Goal: Task Accomplishment & Management: Manage account settings

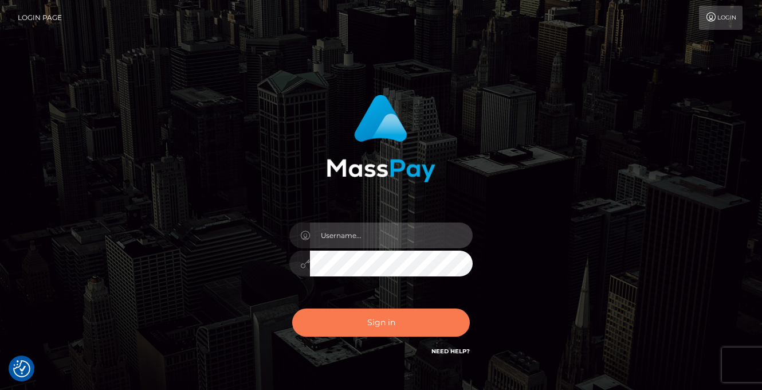
type input "vlad"
click at [390, 320] on button "Sign in" at bounding box center [381, 322] width 178 height 28
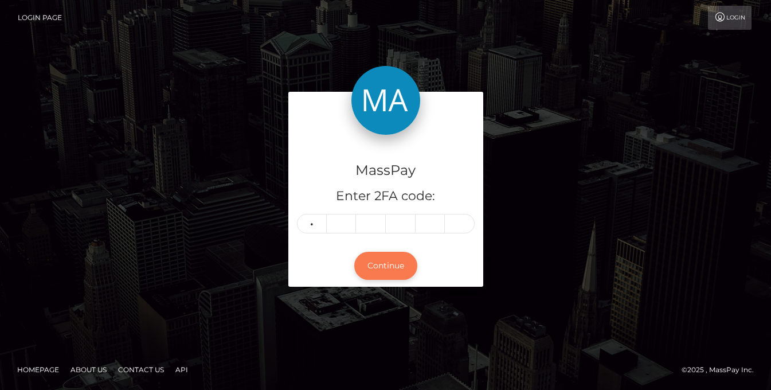
type input "6"
type input "4"
type input "6"
type input "0"
type input "7"
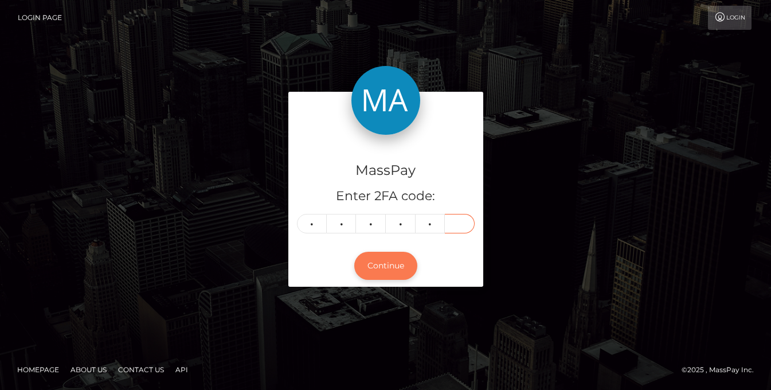
type input "0"
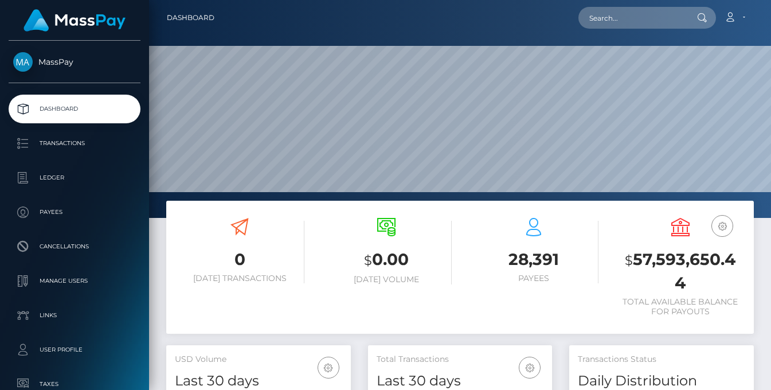
scroll to position [203, 184]
click at [160, 238] on div "0 Today Transactions $ 0.00 Today Volume 28,391 Payees $" at bounding box center [460, 273] width 605 height 144
click at [637, 19] on input "text" at bounding box center [632, 18] width 108 height 22
paste input "GLORINE"
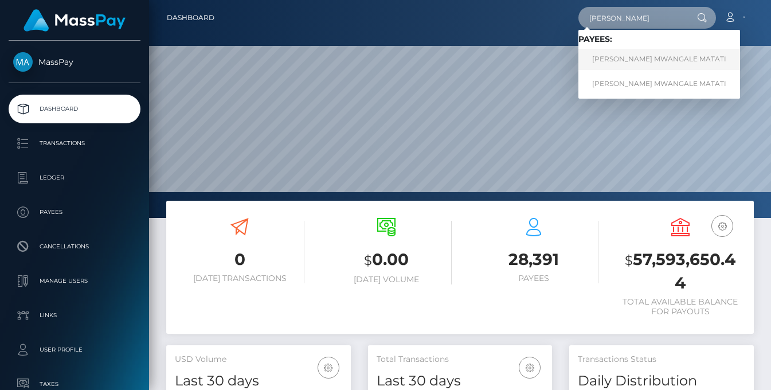
type input "GLORINE"
click at [644, 61] on link "GLORINE MWANGALE MATATI" at bounding box center [659, 59] width 162 height 21
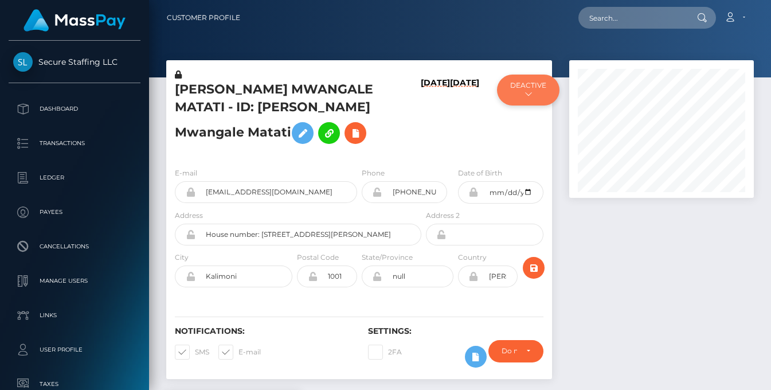
scroll to position [138, 184]
click at [536, 92] on button "DEACTIVE" at bounding box center [528, 90] width 62 height 31
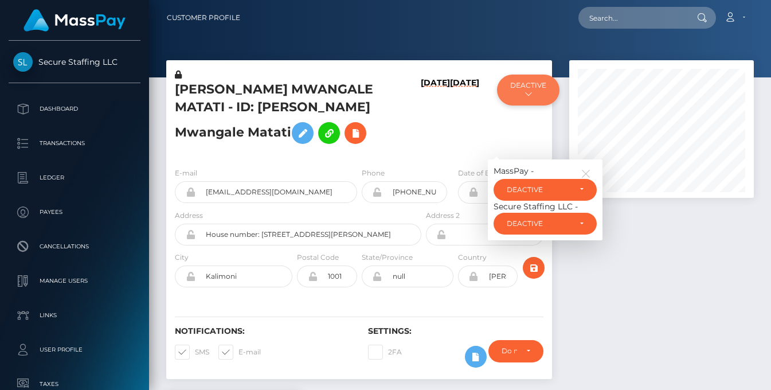
click at [536, 92] on button "DEACTIVE" at bounding box center [528, 90] width 62 height 31
click at [440, 144] on h6 "09/03/25" at bounding box center [435, 116] width 29 height 76
click at [432, 142] on h6 "09/03/25" at bounding box center [435, 116] width 29 height 76
click at [433, 144] on h6 "[DATE]" at bounding box center [435, 116] width 29 height 76
click at [585, 179] on icon "button" at bounding box center [586, 174] width 10 height 10
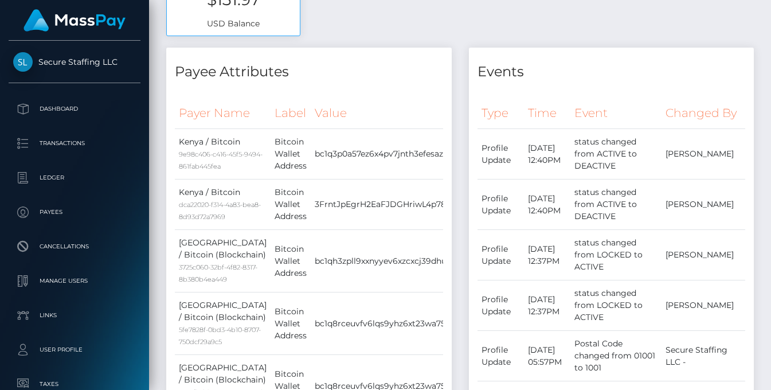
scroll to position [0, 0]
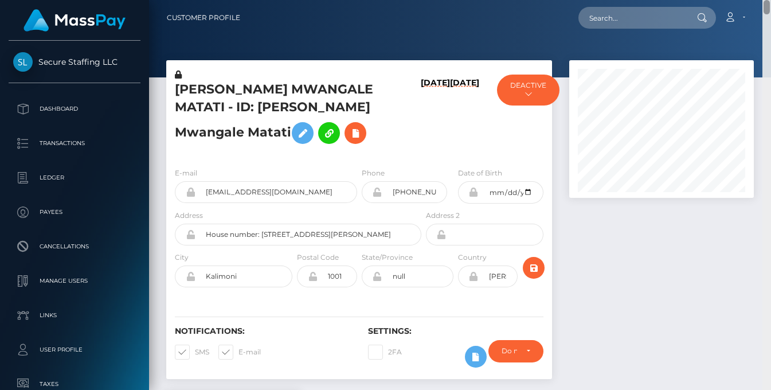
drag, startPoint x: 767, startPoint y: 238, endPoint x: 762, endPoint y: -1, distance: 238.5
click at [762, 0] on html "Secure Staffing LLC Dashboard Transactions Ledger Payees Links" at bounding box center [385, 195] width 771 height 390
click at [539, 97] on button "DEACTIVE" at bounding box center [528, 90] width 62 height 31
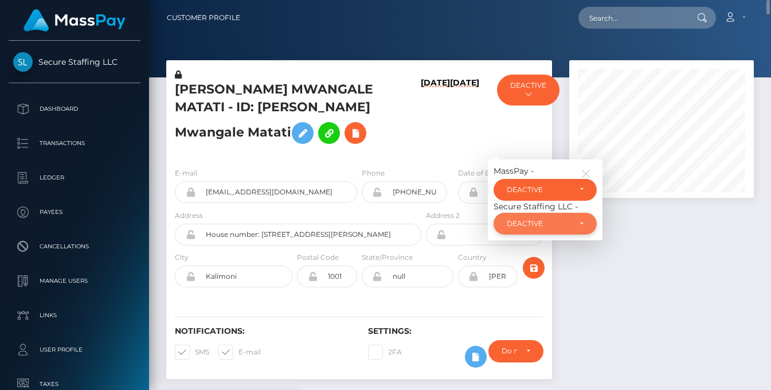
click at [556, 228] on div "DEACTIVE" at bounding box center [539, 223] width 64 height 9
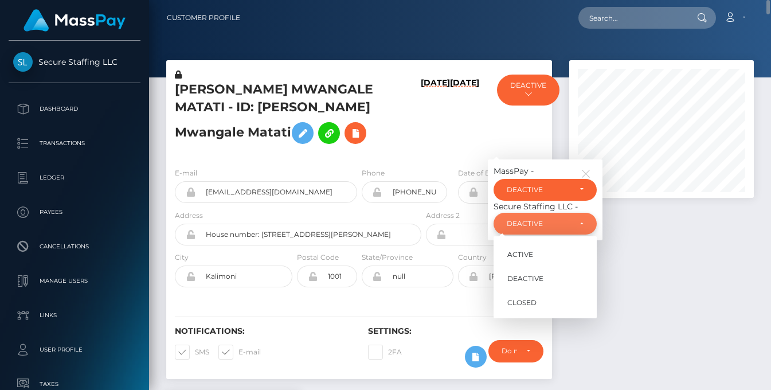
scroll to position [138, 184]
click at [535, 308] on span "CLOSED" at bounding box center [521, 302] width 29 height 10
select select "CLOSED"
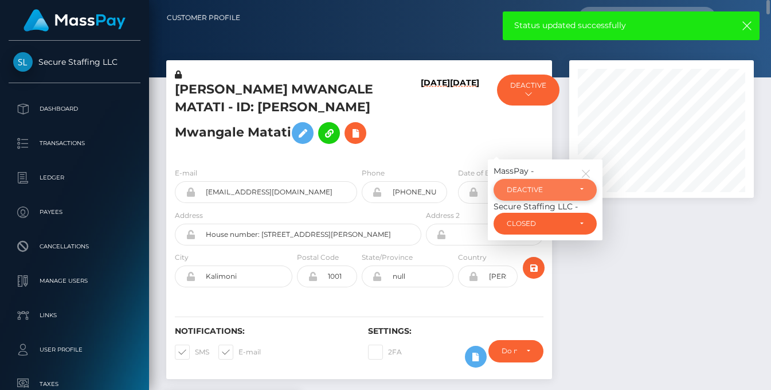
click at [535, 194] on div "DEACTIVE" at bounding box center [539, 189] width 64 height 9
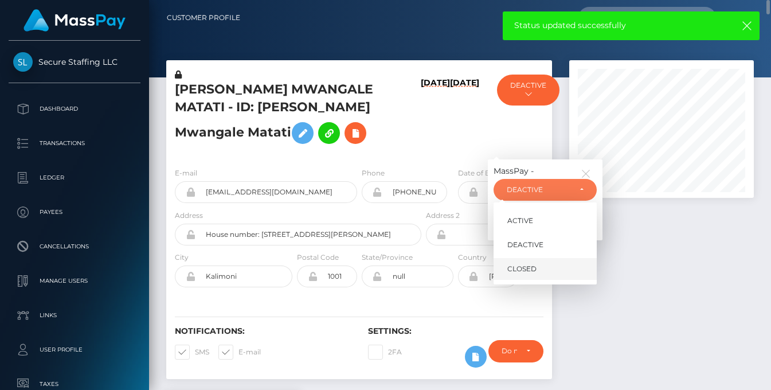
click at [544, 279] on link "CLOSED" at bounding box center [544, 268] width 103 height 21
select select "CLOSED"
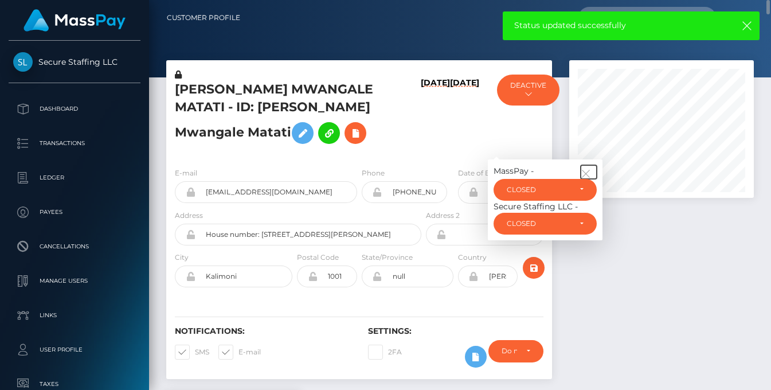
click at [585, 179] on icon "button" at bounding box center [586, 174] width 10 height 10
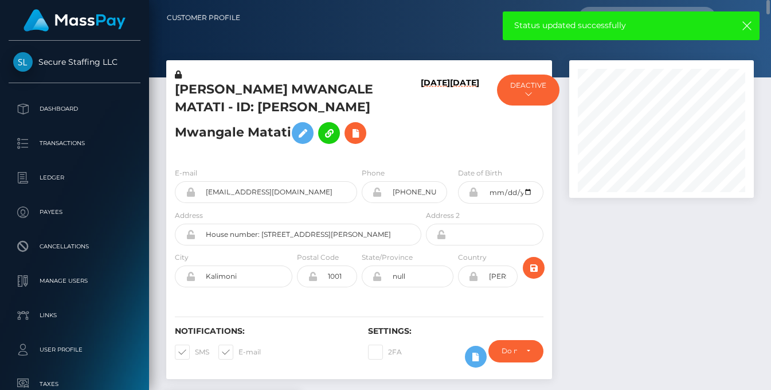
click at [463, 137] on h6 "09/03/25" at bounding box center [464, 116] width 29 height 76
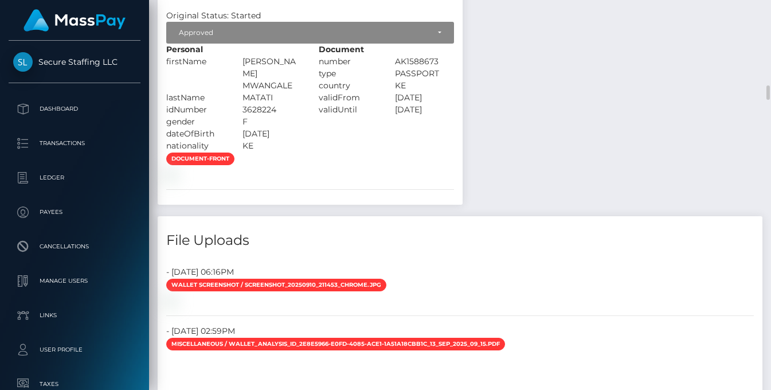
scroll to position [2003, 0]
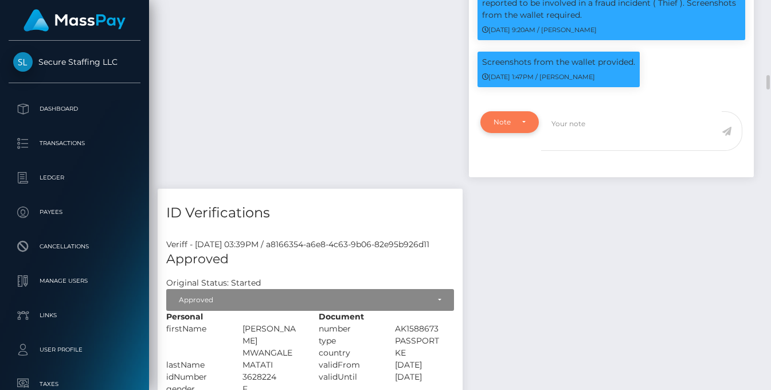
click at [529, 133] on div "Note Type" at bounding box center [509, 122] width 59 height 22
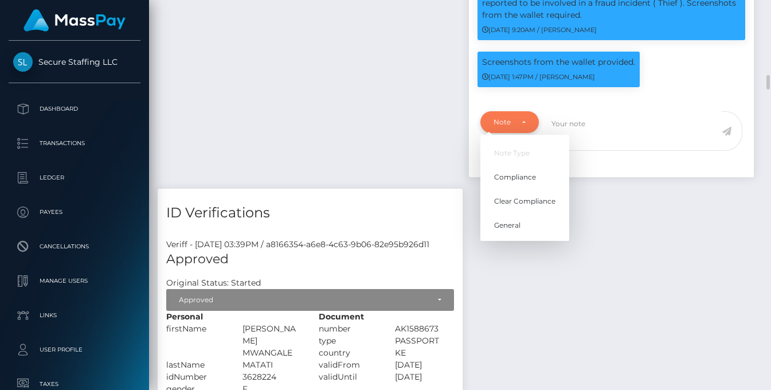
scroll to position [138, 184]
click at [523, 188] on link "Compliance" at bounding box center [524, 177] width 89 height 21
select select "COMPLIANCE"
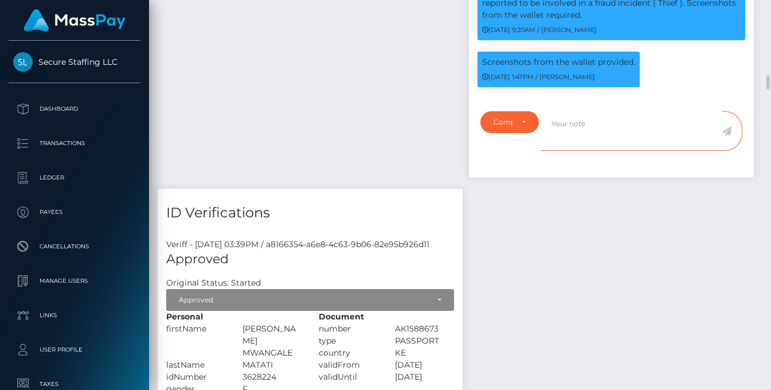
click at [590, 151] on textarea at bounding box center [631, 131] width 181 height 40
type textarea "A"
type textarea "W"
type textarea "Provided wallet is blacklisted by Elliptic. Account closed."
click at [730, 151] on span at bounding box center [732, 131] width 21 height 40
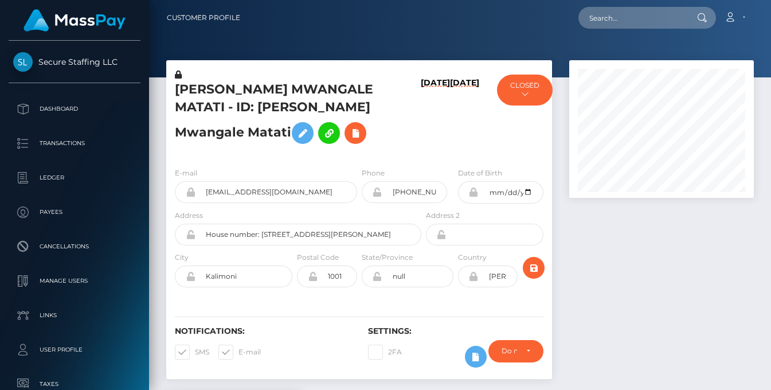
scroll to position [138, 184]
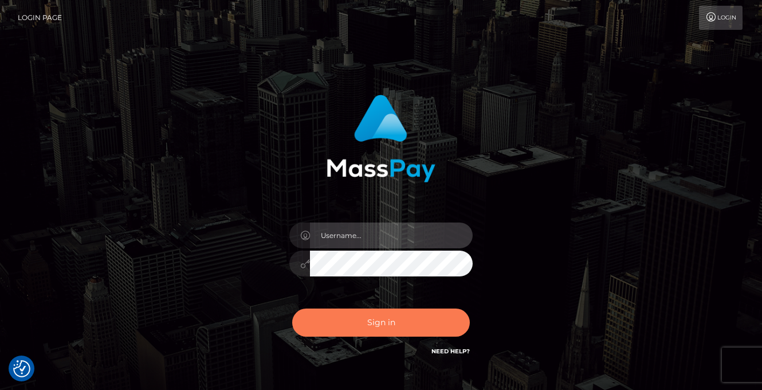
type input "[PERSON_NAME]"
click at [340, 331] on button "Sign in" at bounding box center [381, 322] width 178 height 28
type input "vlad"
click at [357, 331] on button "Sign in" at bounding box center [381, 322] width 178 height 28
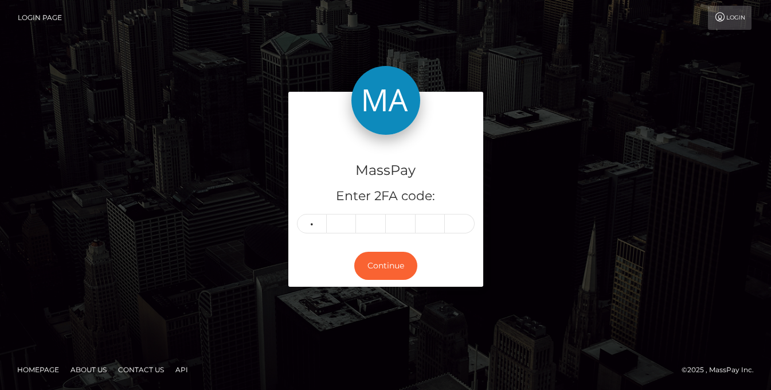
type input "5"
type input "7"
type input "1"
type input "4"
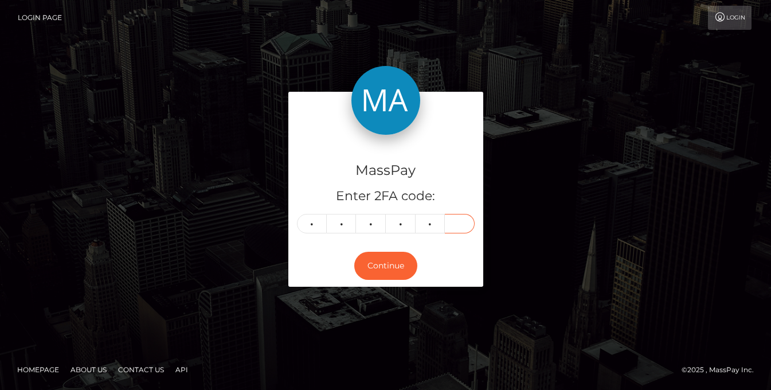
type input "0"
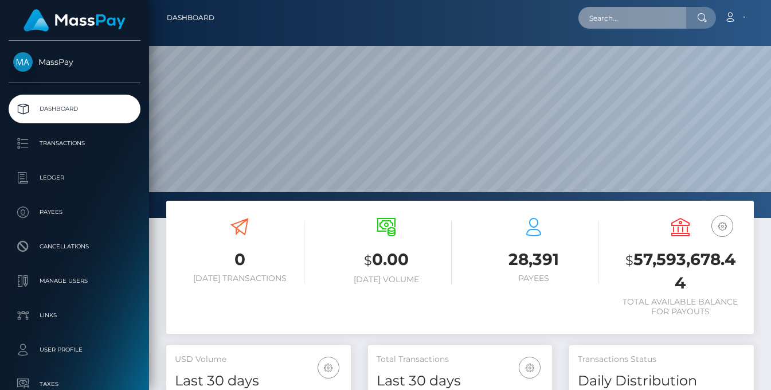
scroll to position [203, 184]
drag, startPoint x: 0, startPoint y: 0, endPoint x: 628, endPoint y: 11, distance: 628.3
click at [628, 11] on input "text" at bounding box center [632, 18] width 108 height 22
click at [624, 24] on input "text" at bounding box center [632, 18] width 108 height 22
paste input "poact_eSvLf84dQd3r"
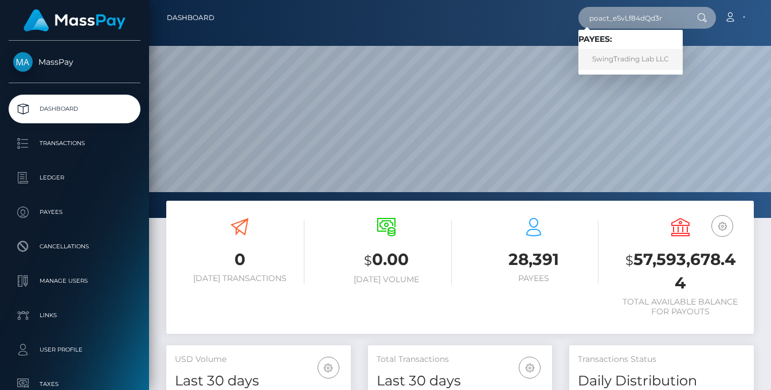
type input "poact_eSvLf84dQd3r"
click at [644, 65] on link "SwingTrading Lab LLC" at bounding box center [630, 59] width 104 height 21
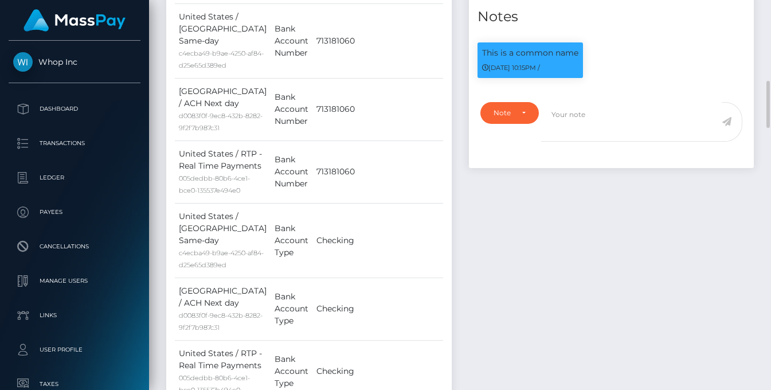
scroll to position [1068, 0]
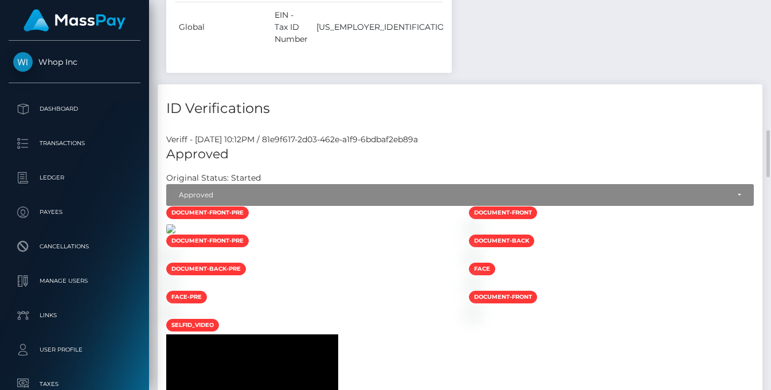
click at [175, 224] on img at bounding box center [170, 228] width 9 height 9
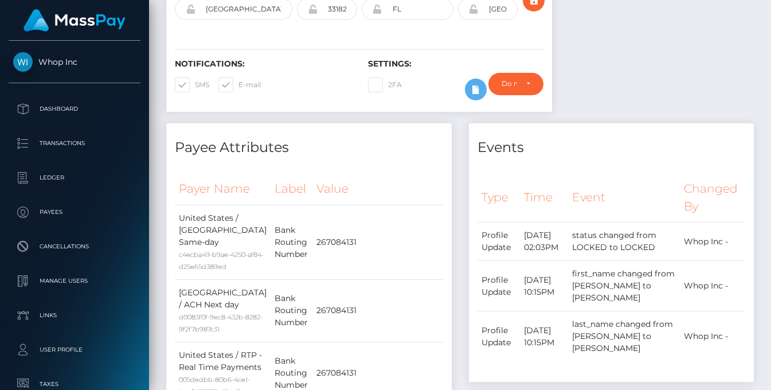
scroll to position [134, 0]
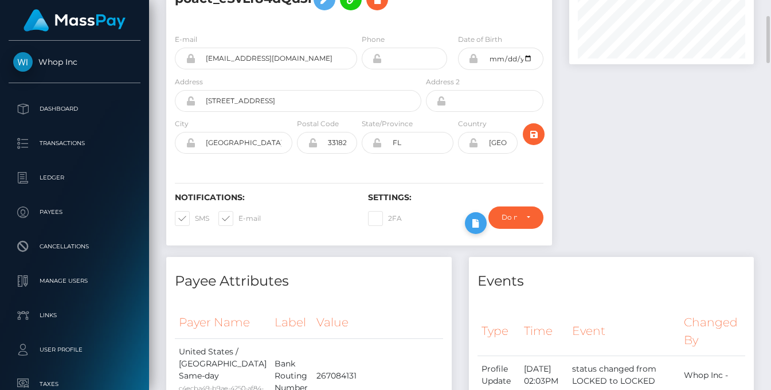
click at [477, 218] on icon at bounding box center [476, 223] width 14 height 14
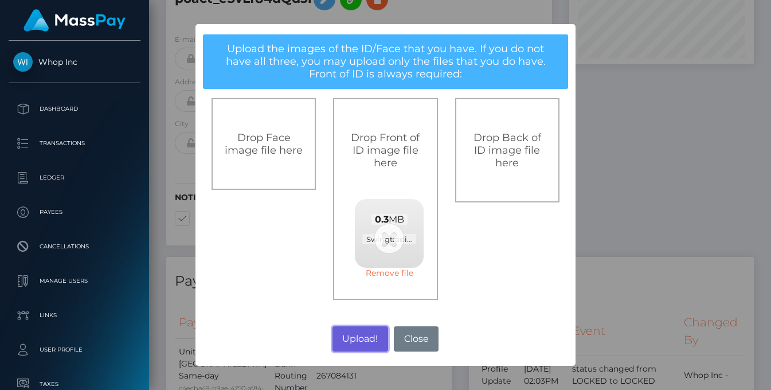
click at [364, 340] on button "Upload!" at bounding box center [360, 338] width 56 height 25
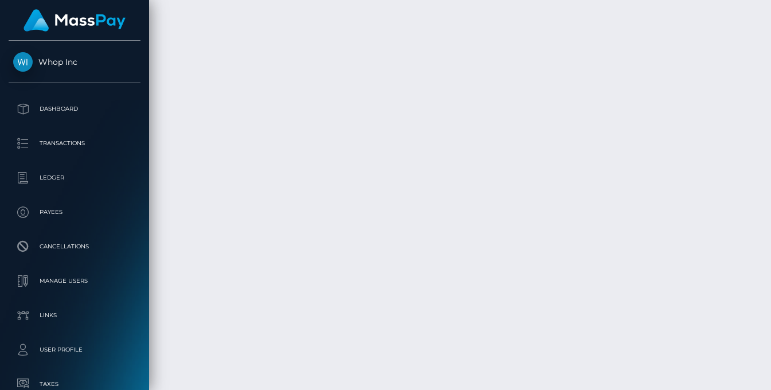
scroll to position [2804, 0]
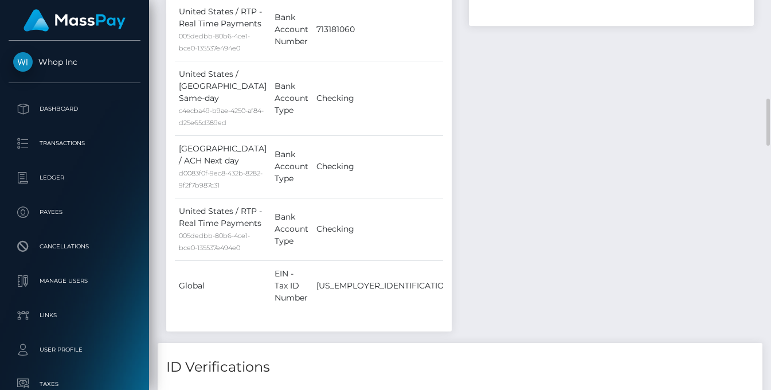
scroll to position [943, 0]
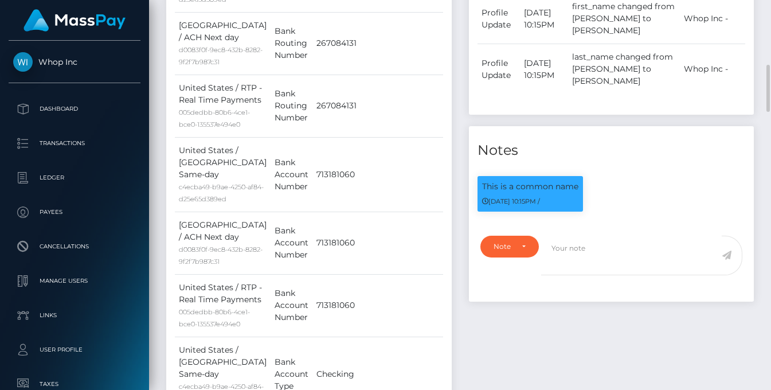
scroll to position [401, 0]
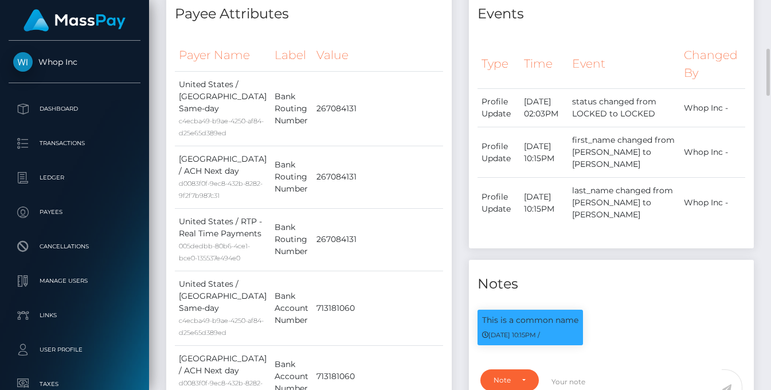
click at [459, 62] on div "Payee Attributes Payer Name Label Value United States / ACH Same-day c4ecba49-b…" at bounding box center [309, 371] width 303 height 762
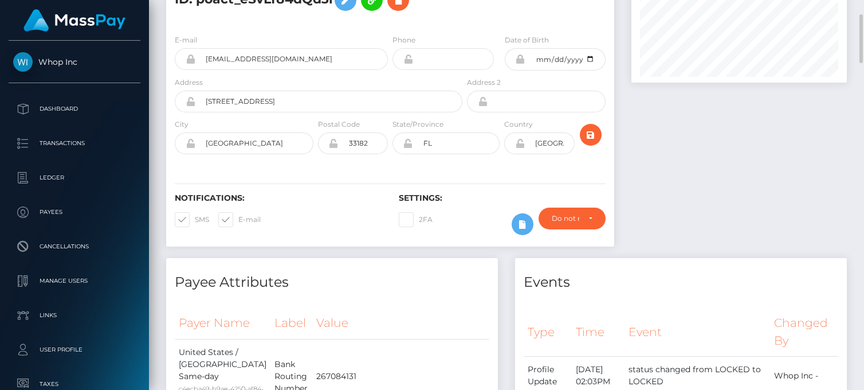
scroll to position [516, 0]
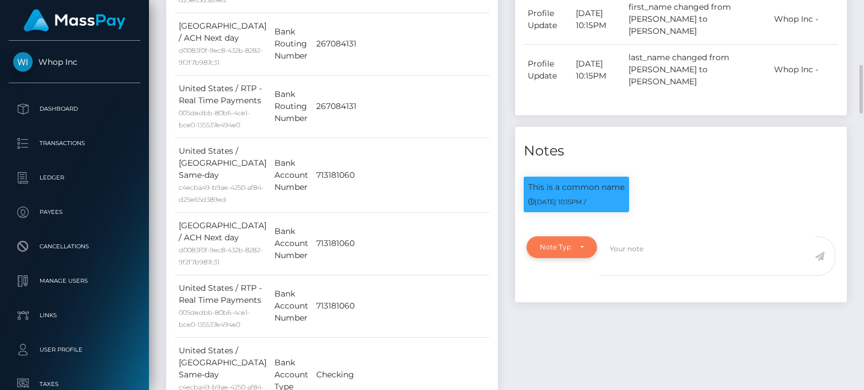
click at [593, 236] on div "Note Type" at bounding box center [562, 247] width 70 height 22
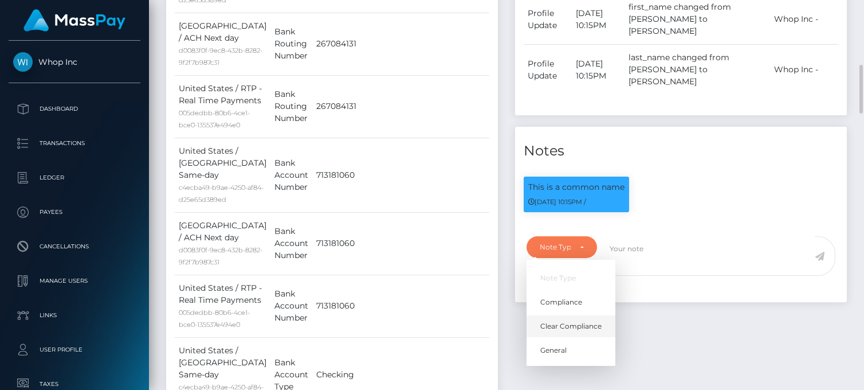
click at [571, 321] on span "Clear Compliance" at bounding box center [570, 326] width 61 height 10
select select "CLEAR_COMPLIANCE"
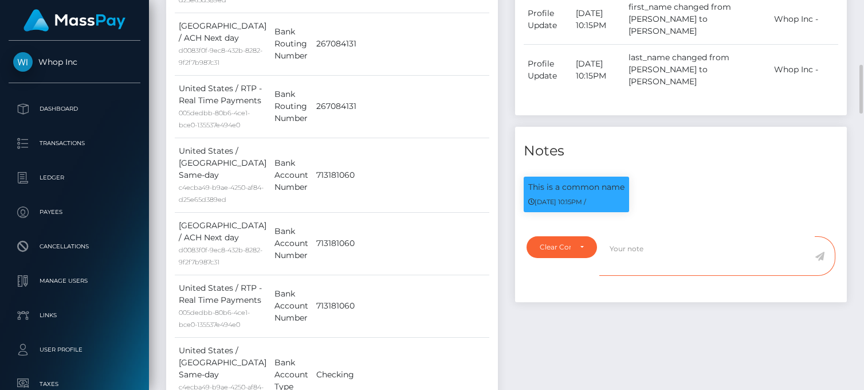
click at [651, 236] on textarea at bounding box center [707, 256] width 215 height 40
type textarea "F"
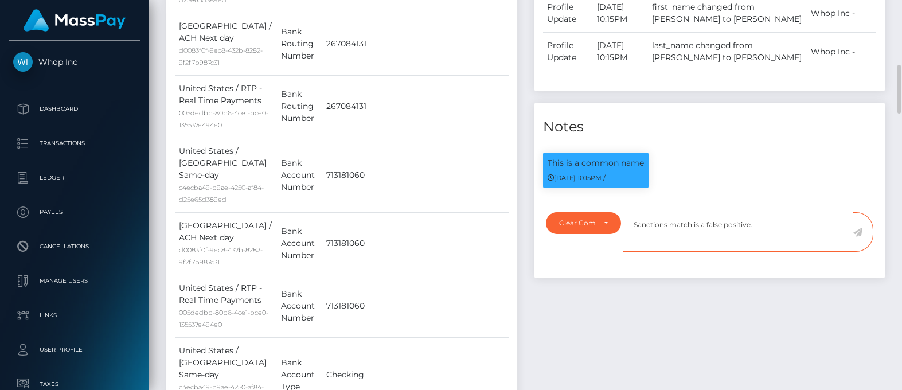
scroll to position [138, 228]
paste textarea "Nelson Alexander Rodríguez González"
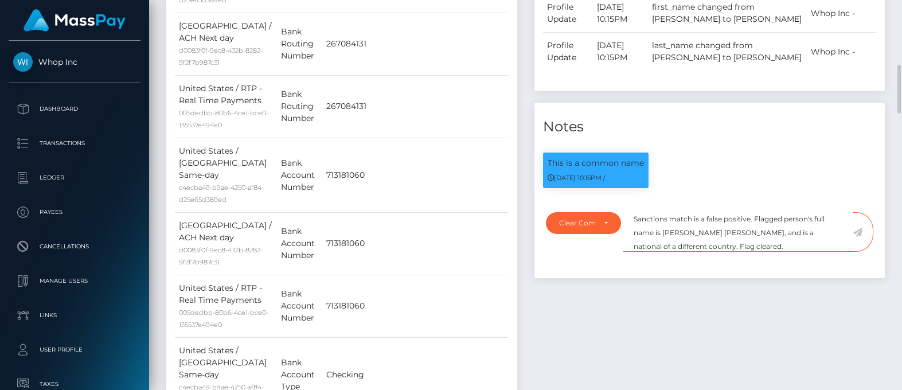
type textarea "Sanctions match is a false positive. Flagged person's full name is Nelson Alexa…"
click at [770, 228] on icon at bounding box center [857, 232] width 10 height 9
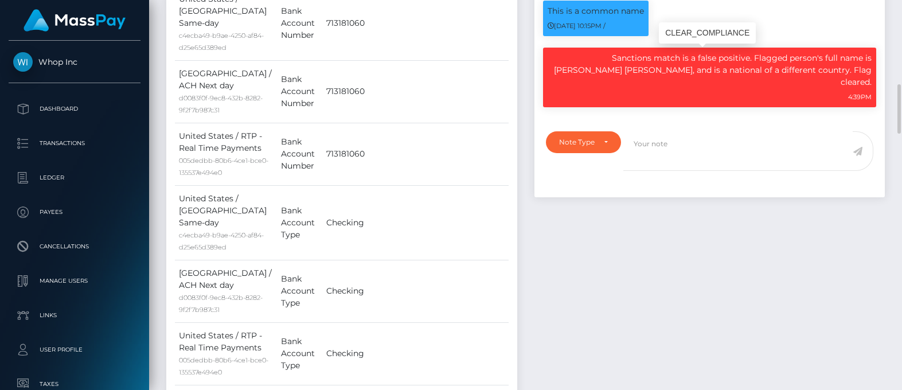
scroll to position [138, 228]
drag, startPoint x: 872, startPoint y: 84, endPoint x: 585, endPoint y: 56, distance: 288.5
click at [585, 56] on div "Sanctions match is a false positive. Flagged person's full name is [PERSON_NAME…" at bounding box center [710, 78] width 334 height 60
copy p "Sanctions match is a false positive. Flagged person's full name is [PERSON_NAME…"
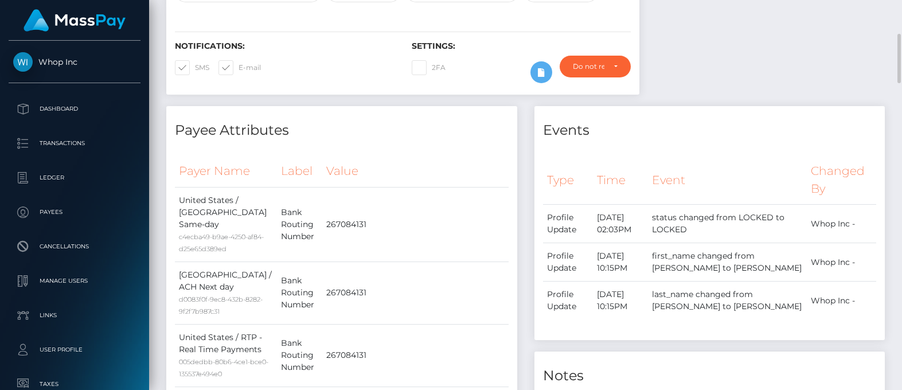
scroll to position [0, 0]
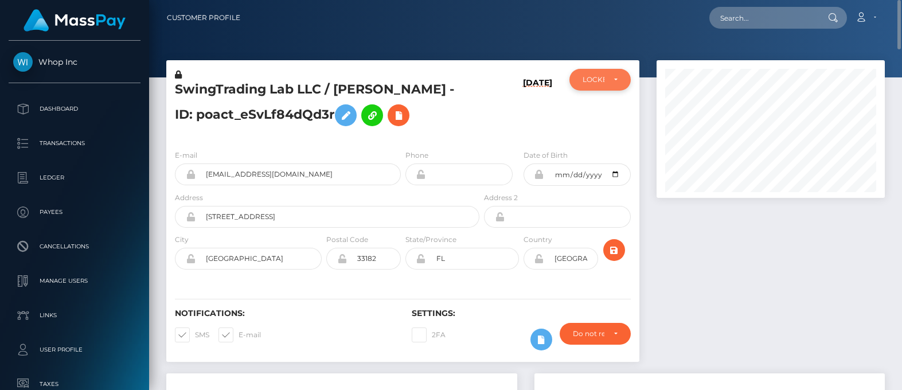
click at [622, 86] on div "LOCKED" at bounding box center [600, 80] width 62 height 22
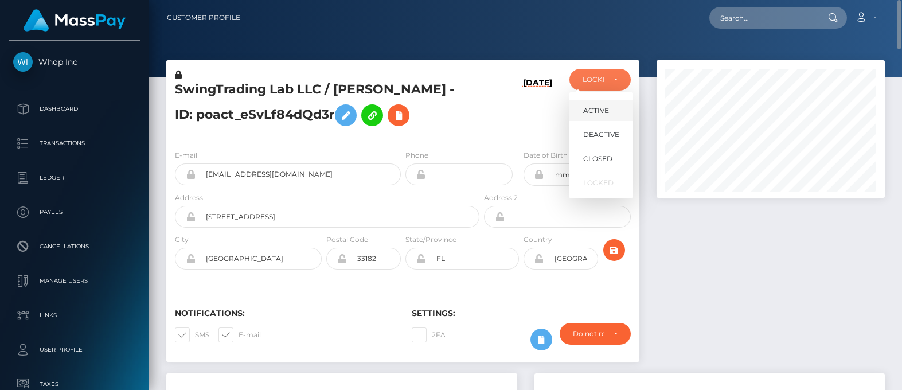
click at [598, 112] on span "ACTIVE" at bounding box center [596, 110] width 26 height 10
select select "ACTIVE"
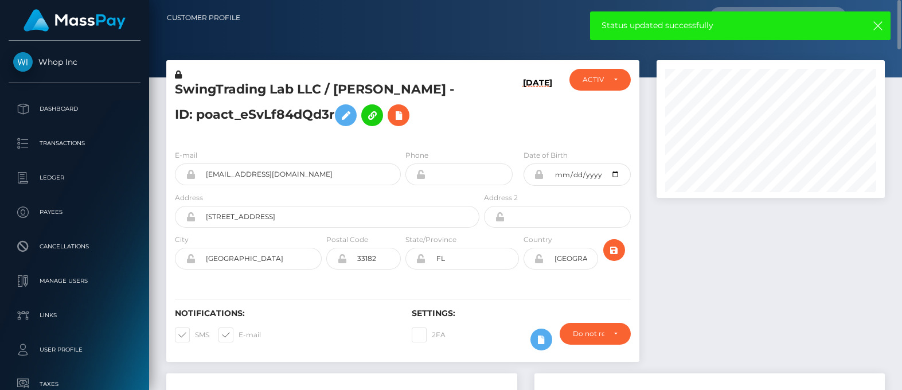
click at [484, 113] on div "[DATE]" at bounding box center [520, 105] width 79 height 72
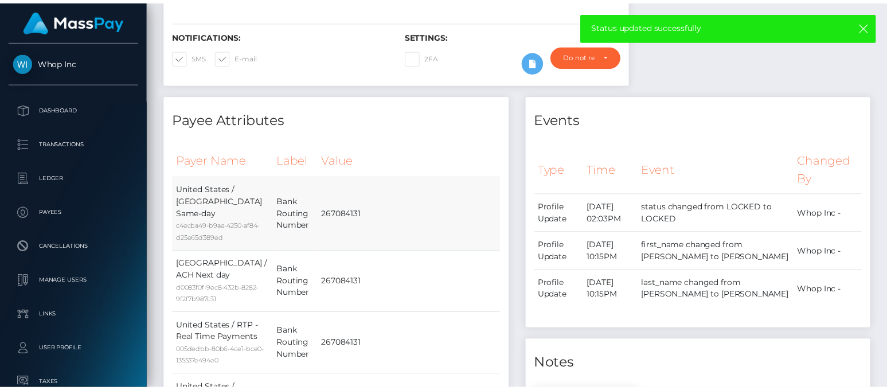
scroll to position [11, 0]
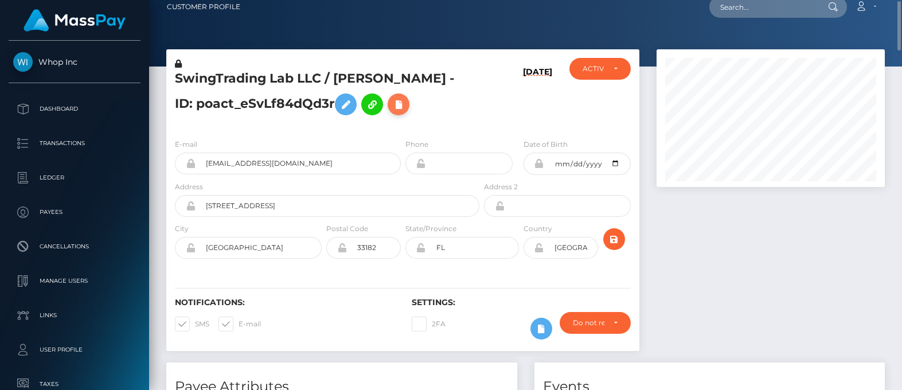
click at [405, 109] on icon at bounding box center [398, 104] width 14 height 14
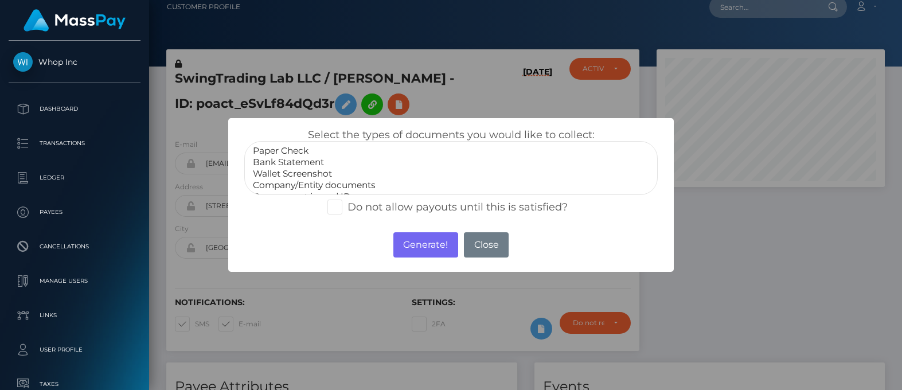
select select "Company/Entity documents"
click at [339, 186] on option "Company/Entity documents" at bounding box center [451, 184] width 398 height 11
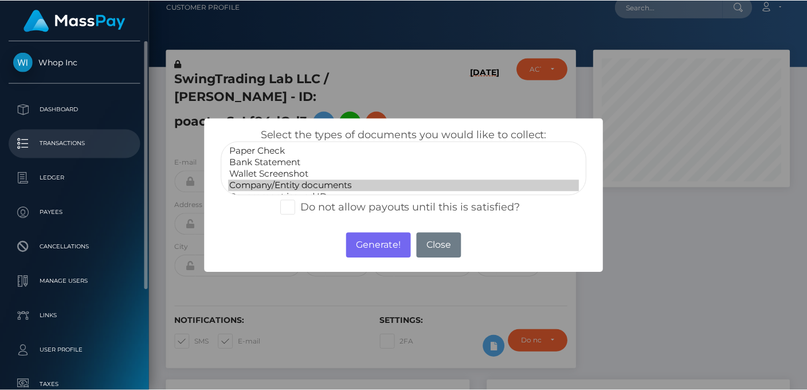
scroll to position [573000, 572941]
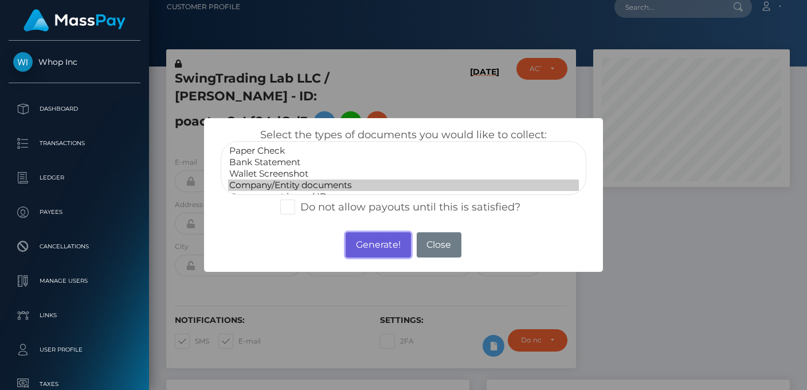
click at [390, 244] on button "Generate!" at bounding box center [378, 244] width 65 height 25
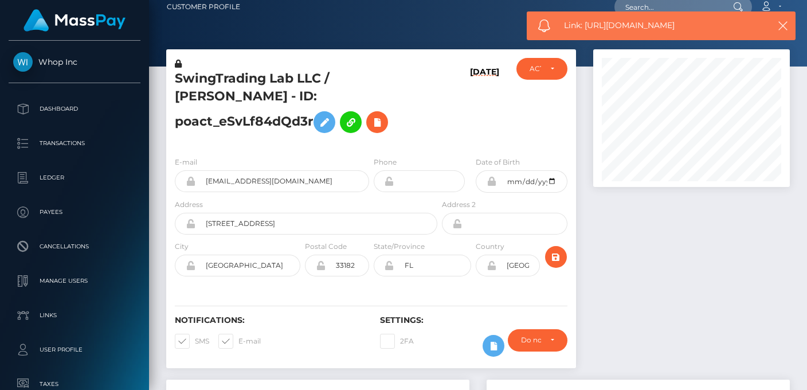
drag, startPoint x: 724, startPoint y: 24, endPoint x: 585, endPoint y: 22, distance: 139.3
click at [585, 22] on span "Link: https://l.maspay.io/ekVyG" at bounding box center [662, 25] width 196 height 12
copy span "https://l.maspay.io/ekVyG"
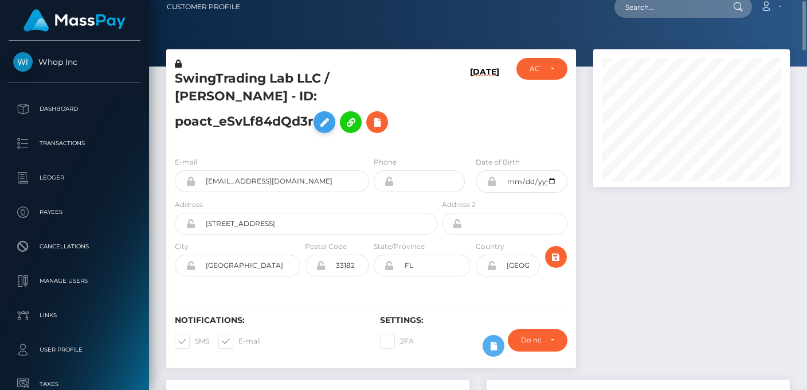
click at [318, 120] on icon at bounding box center [325, 122] width 14 height 14
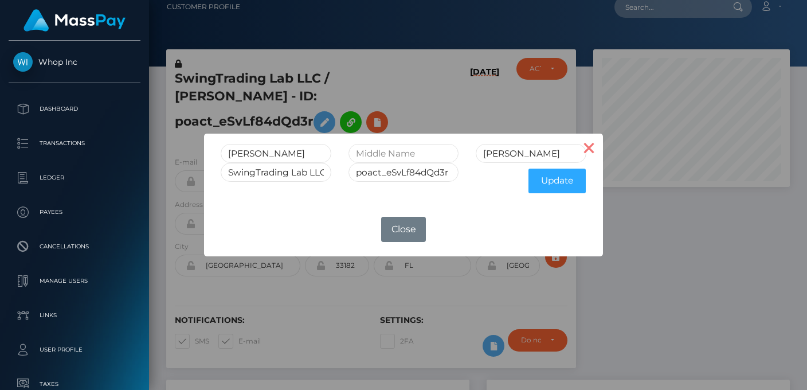
click at [586, 148] on button "×" at bounding box center [589, 148] width 28 height 28
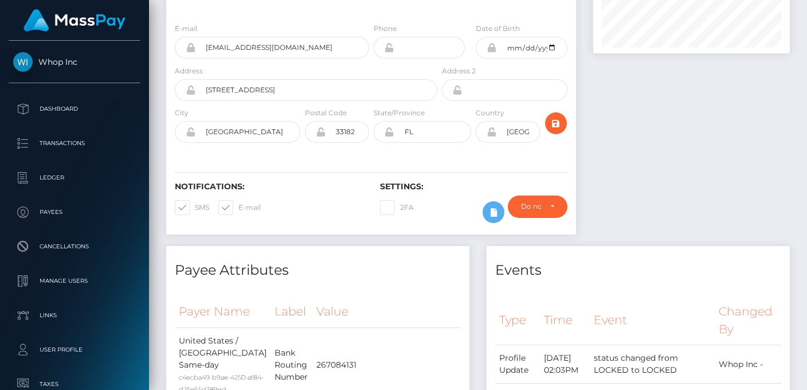
scroll to position [0, 0]
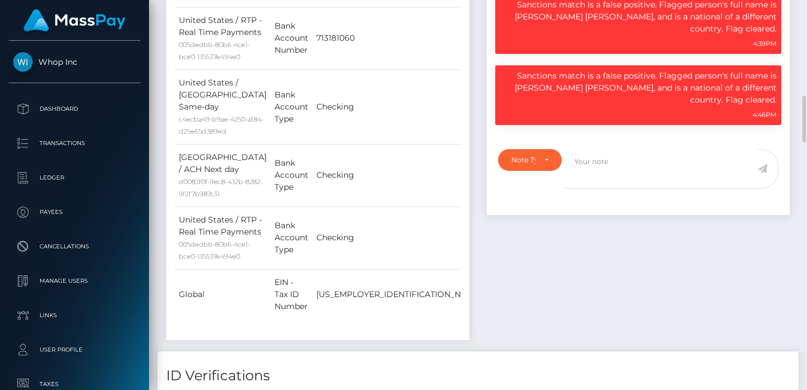
scroll to position [401, 0]
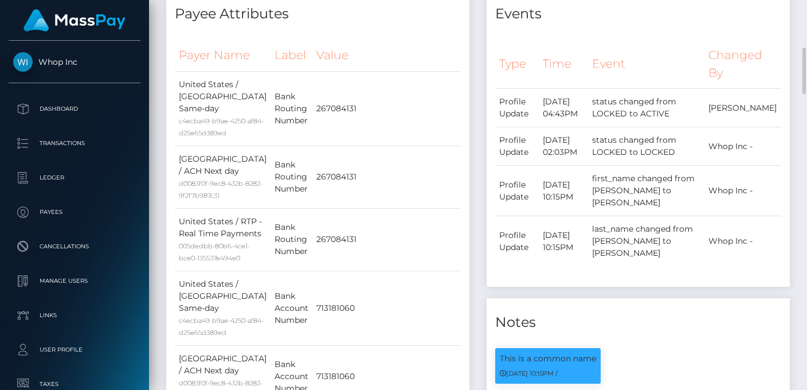
click at [162, 42] on div "Payee Attributes Payer Name Label Value [GEOGRAPHIC_DATA] / ACH Same-day c4ecba…" at bounding box center [318, 371] width 320 height 762
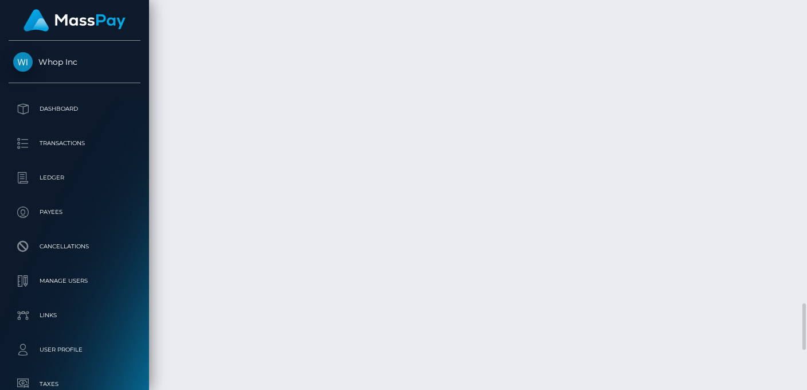
scroll to position [2872, 0]
drag, startPoint x: 741, startPoint y: 224, endPoint x: 687, endPoint y: 209, distance: 56.5
copy td "Sent to Bank, Awaiting Confirmation"
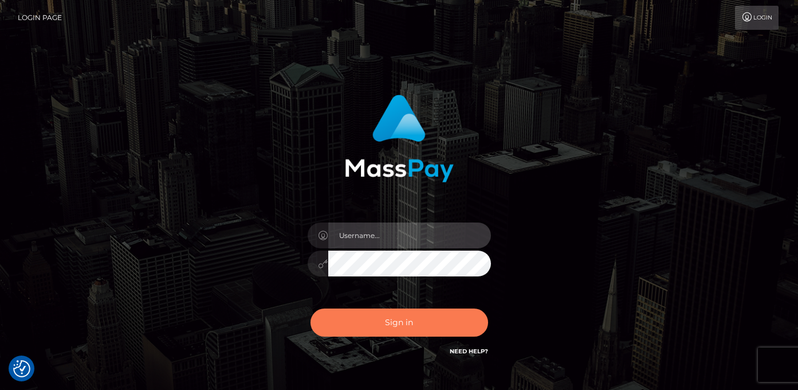
type input "[PERSON_NAME]"
click at [397, 315] on button "Sign in" at bounding box center [400, 322] width 178 height 28
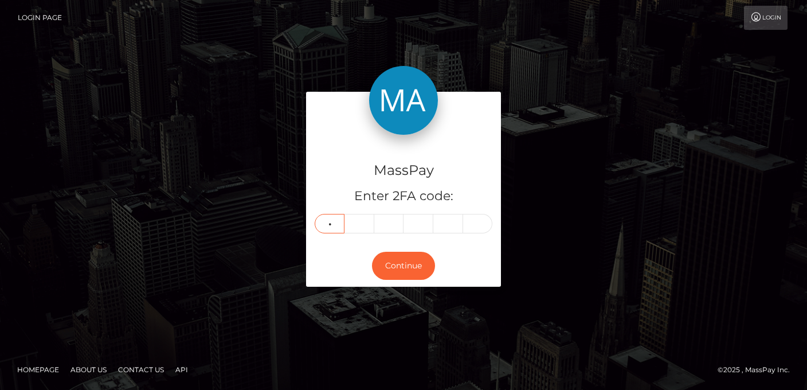
type input "3"
type input "5"
type input "4"
type input "8"
type input "9"
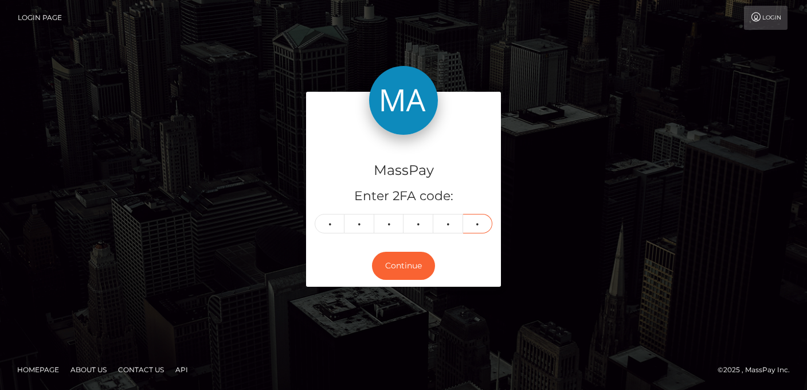
type input "5"
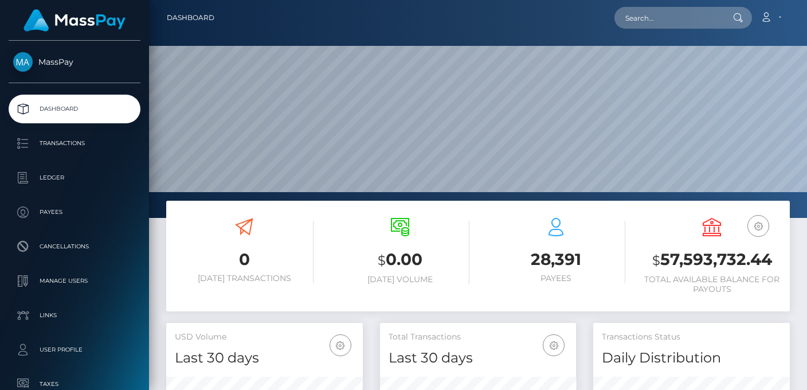
scroll to position [203, 196]
click at [657, 17] on input "text" at bounding box center [668, 18] width 108 height 22
paste input "poact_eSvLf84dQd3r"
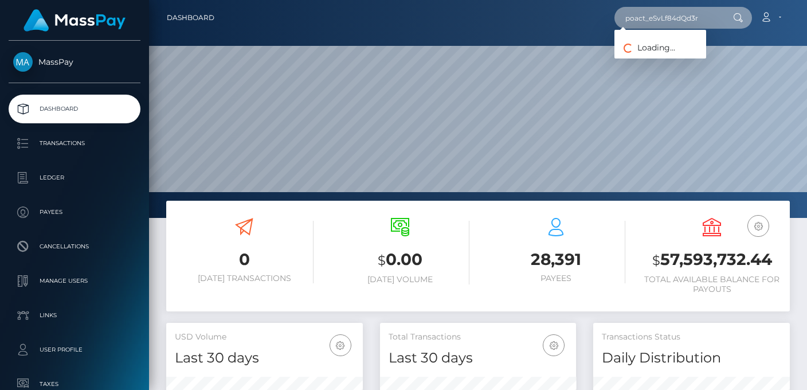
type input "poact_eSvLf84dQd3r"
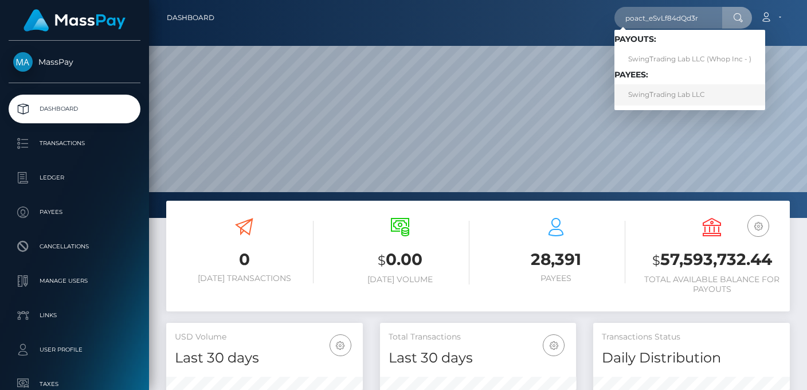
click at [686, 95] on link "SwingTrading Lab LLC" at bounding box center [689, 94] width 151 height 21
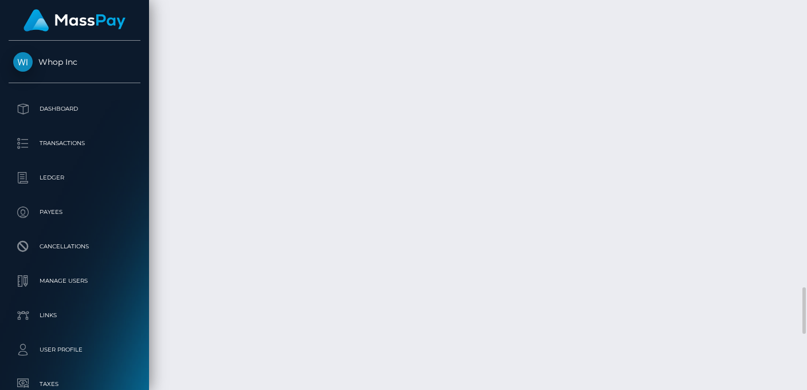
scroll to position [2872, 0]
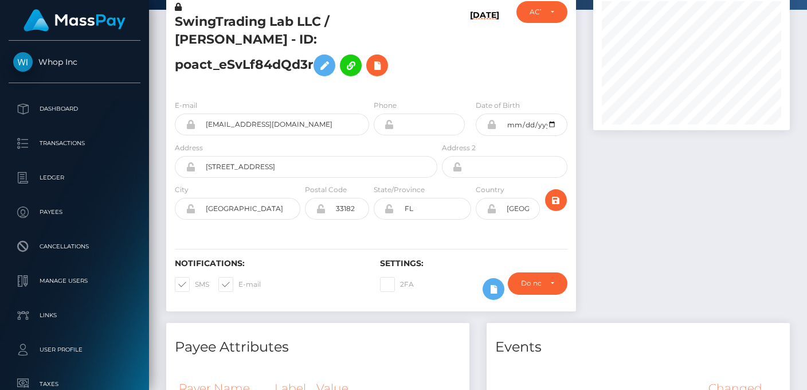
scroll to position [0, 0]
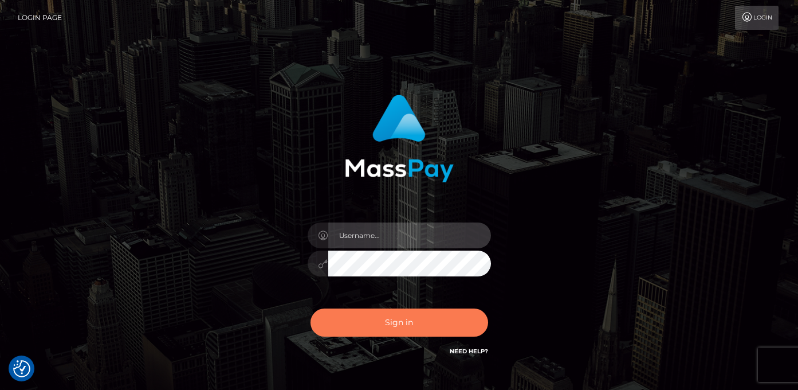
type input "vlad"
click at [390, 320] on button "Sign in" at bounding box center [400, 322] width 178 height 28
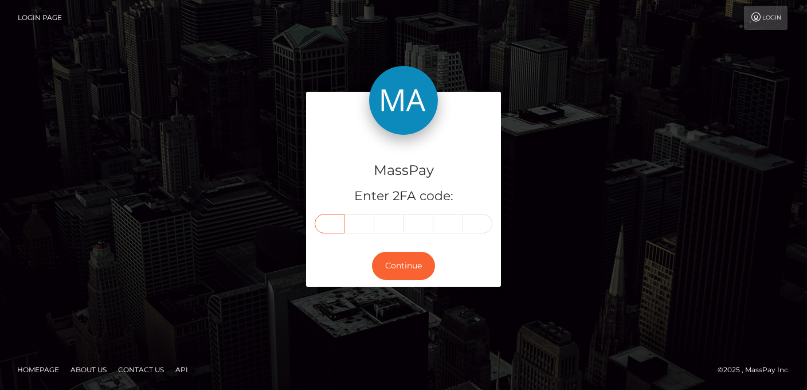
click at [326, 232] on input "text" at bounding box center [330, 223] width 30 height 19
type input "9"
type input "8"
type input "9"
type input "7"
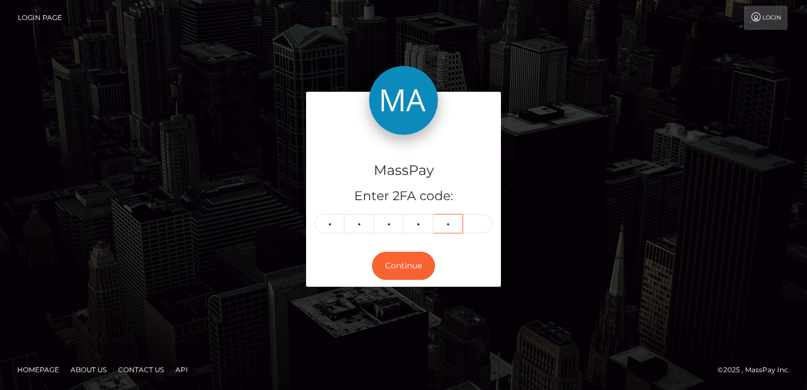
type input "7"
type input "3"
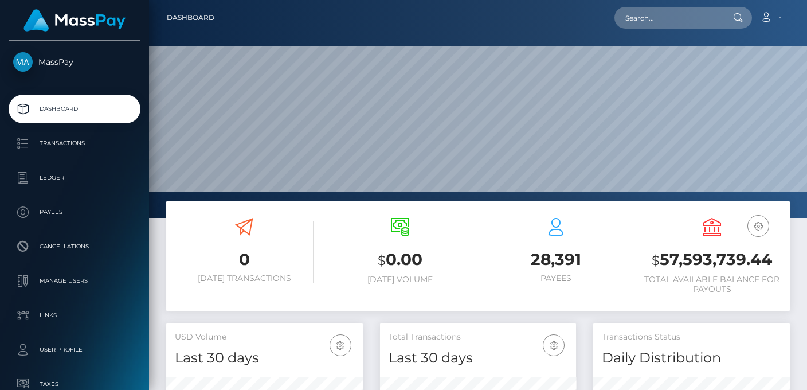
scroll to position [203, 196]
drag, startPoint x: 664, startPoint y: 18, endPoint x: 659, endPoint y: 12, distance: 7.8
click at [664, 18] on input "text" at bounding box center [668, 18] width 108 height 22
paste input "1347291596"
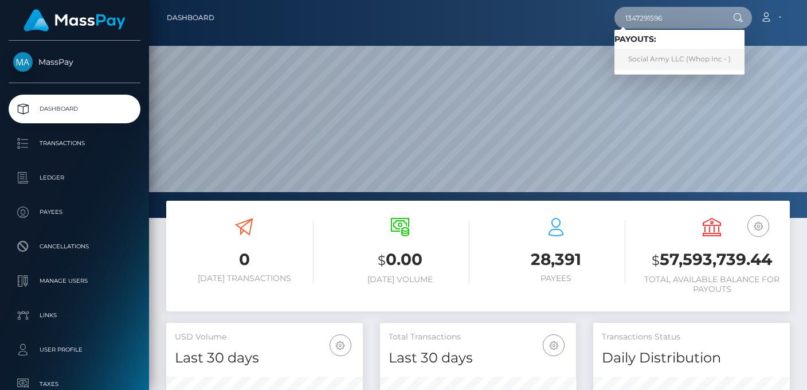
type input "1347291596"
click at [670, 56] on link "Social Army LLC (Whop Inc - )" at bounding box center [679, 59] width 130 height 21
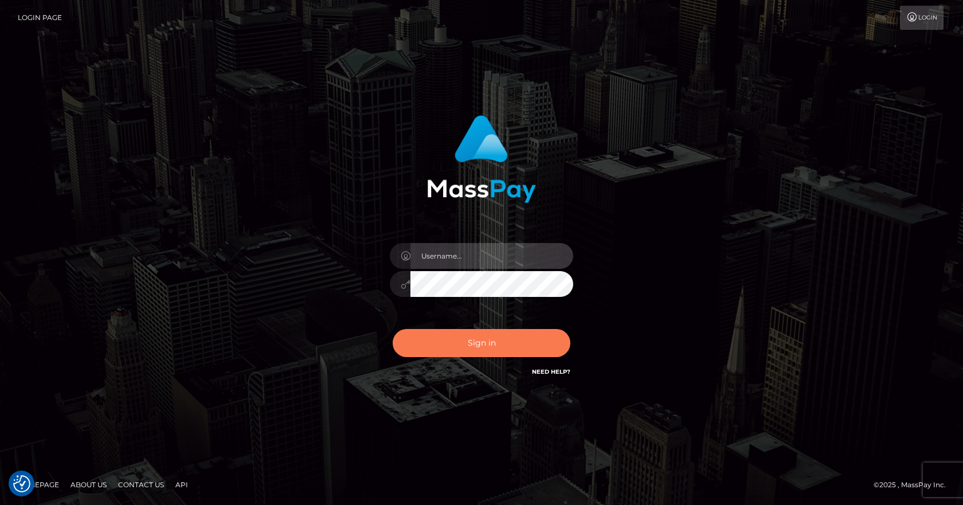
type input "vlad"
click at [478, 343] on button "Sign in" at bounding box center [482, 343] width 178 height 28
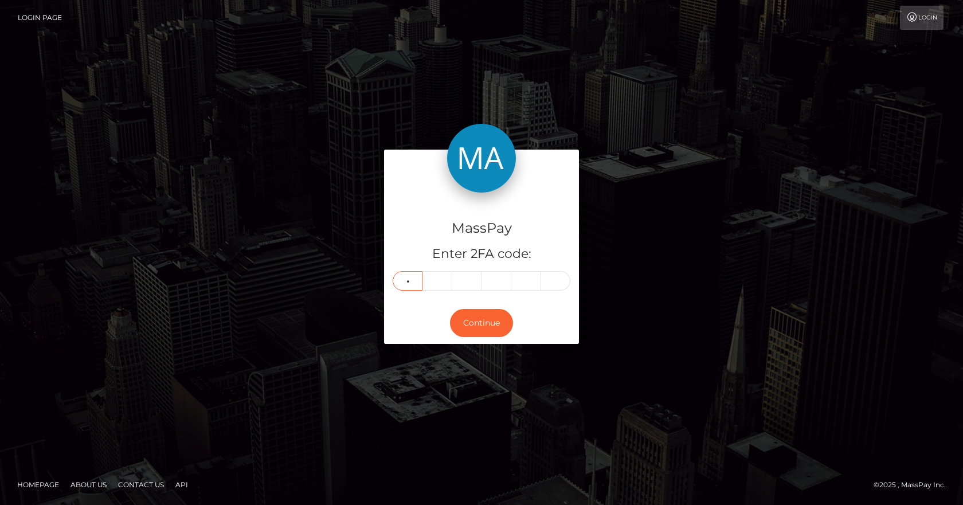
type input "5"
type input "4"
type input "1"
type input "2"
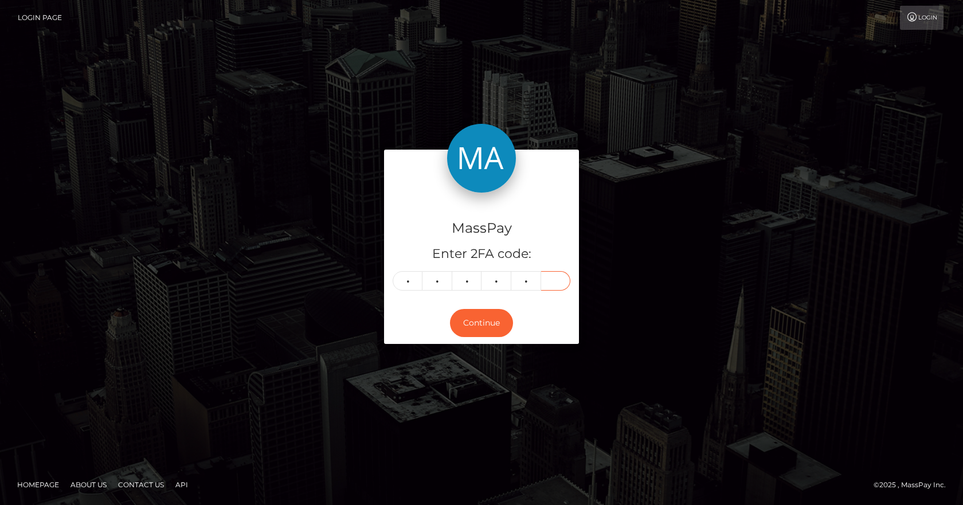
type input "1"
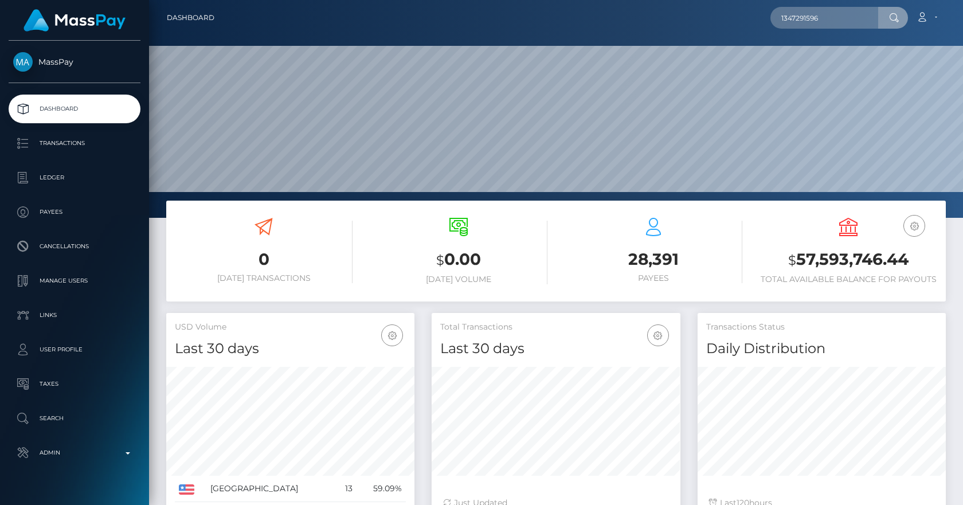
scroll to position [203, 249]
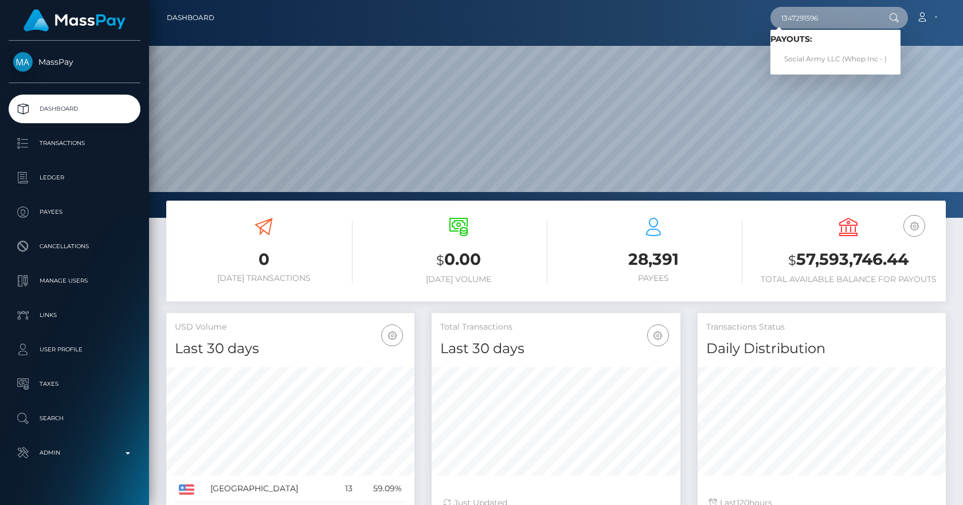
click at [812, 21] on input "1347291596" at bounding box center [824, 18] width 108 height 22
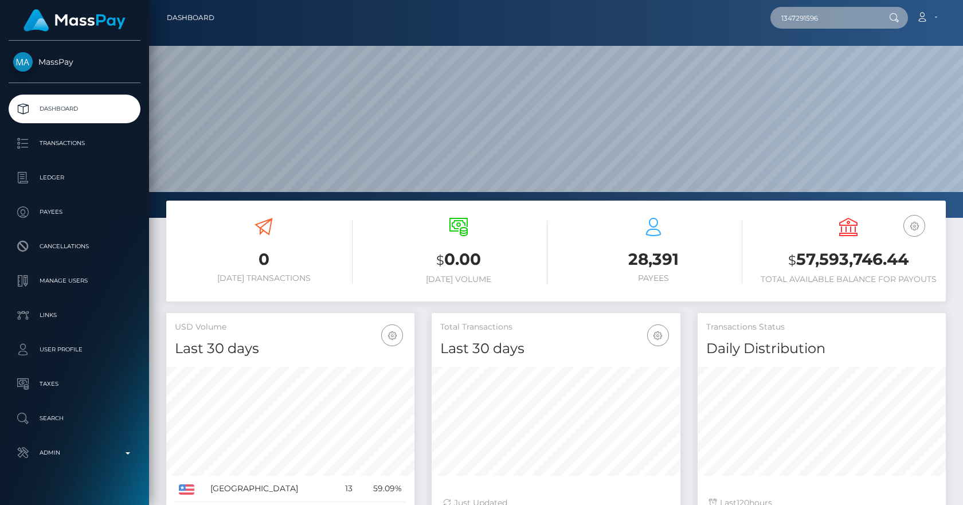
click at [812, 21] on input "1347291596" at bounding box center [824, 18] width 108 height 22
paste input "pout_JAmn3Kd5or4HF"
type input "pout_JAmn3Kd5or4HF"
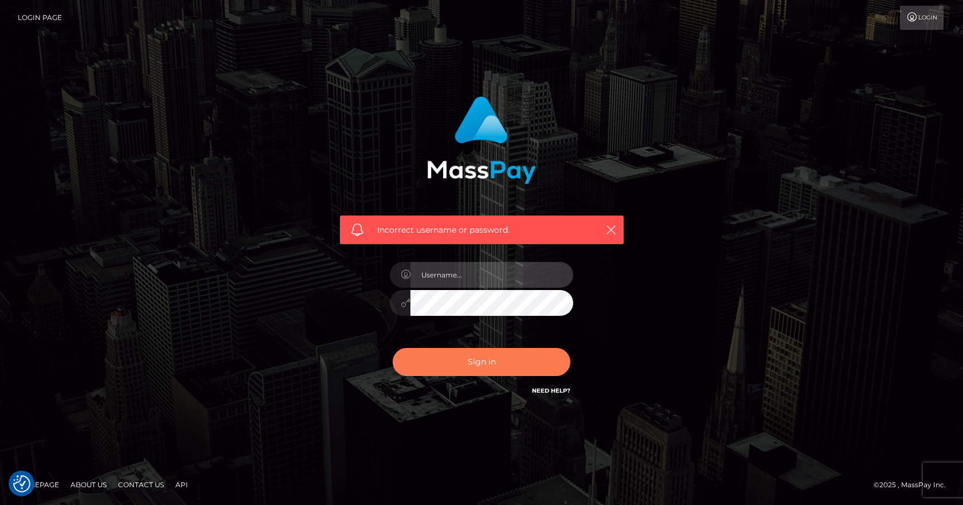
type input "[PERSON_NAME]"
click at [479, 355] on button "Sign in" at bounding box center [482, 362] width 178 height 28
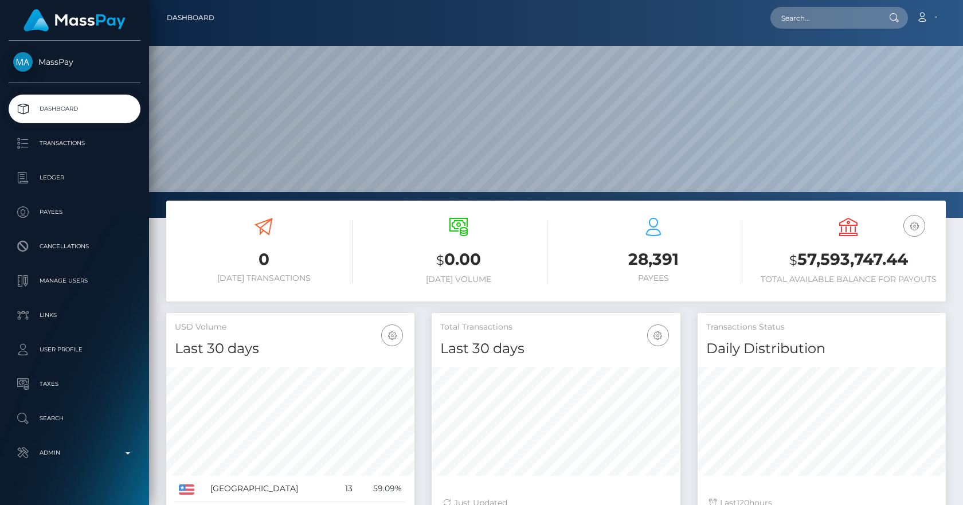
scroll to position [203, 249]
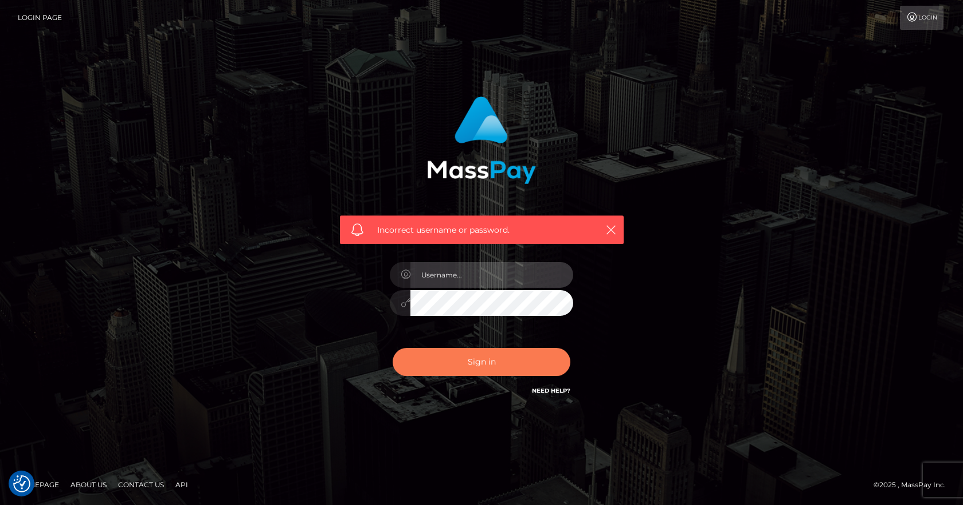
type input "[PERSON_NAME]"
click at [467, 366] on button "Sign in" at bounding box center [482, 362] width 178 height 28
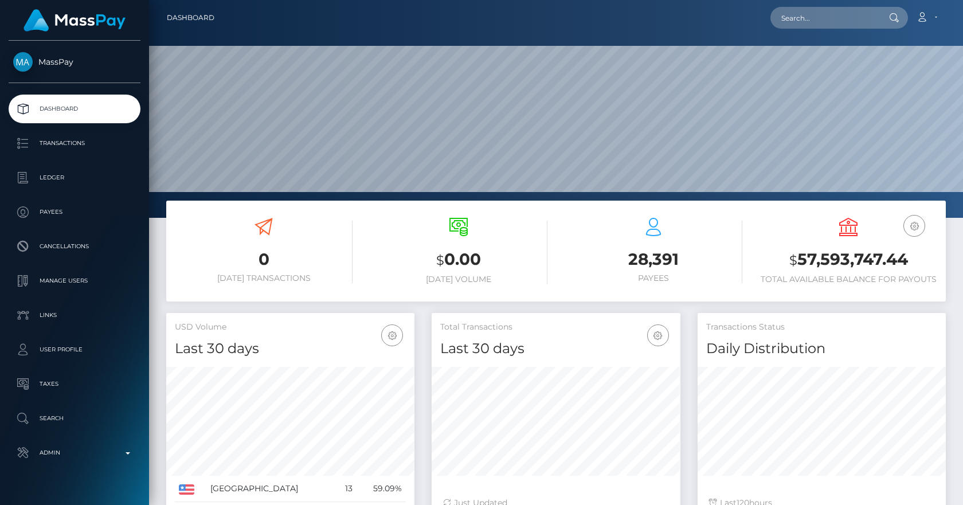
scroll to position [203, 249]
click at [787, 26] on input "text" at bounding box center [824, 18] width 108 height 22
paste input "pout_JAmn3Kd5or4HF"
type input "pout_JAmn3Kd5or4HF"
click at [812, 15] on input "pout_JAmn3Kd5or4HF" at bounding box center [824, 18] width 108 height 22
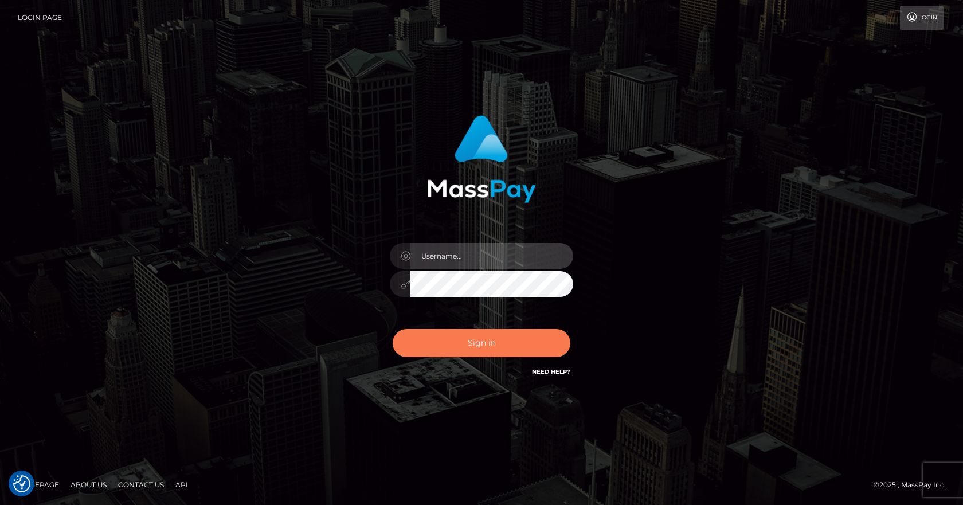
type input "[PERSON_NAME]"
click at [480, 343] on button "Sign in" at bounding box center [482, 343] width 178 height 28
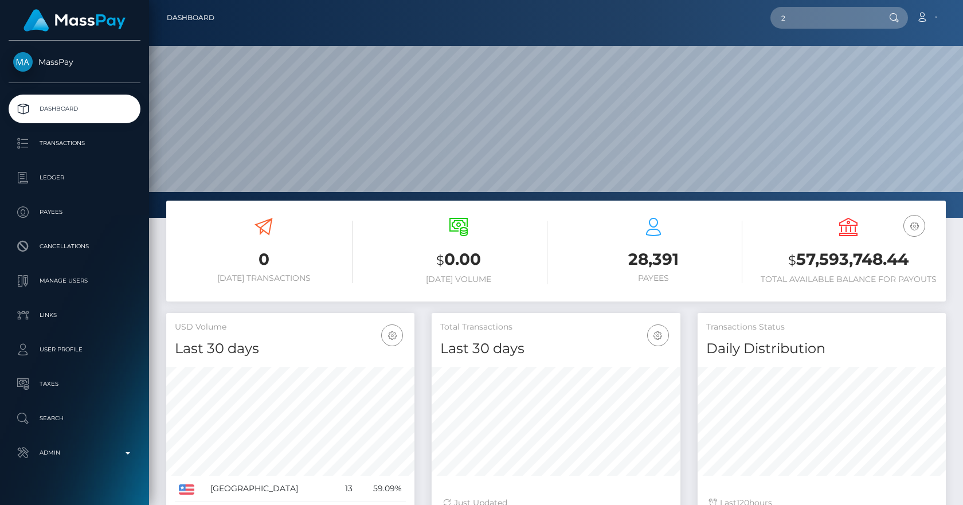
scroll to position [203, 249]
drag, startPoint x: 815, startPoint y: 24, endPoint x: 766, endPoint y: 19, distance: 49.0
click at [766, 19] on div "253567 Loading... Loading... Account Edit Profile Logout" at bounding box center [585, 18] width 722 height 24
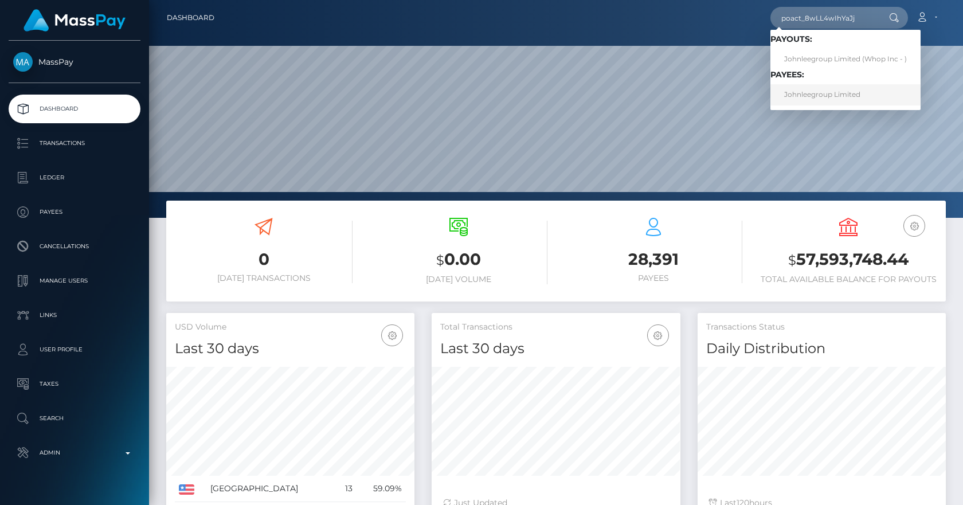
type input "poact_8wLL4wIhYaJj"
click at [821, 96] on link "Johnleegroup Limited" at bounding box center [845, 94] width 150 height 21
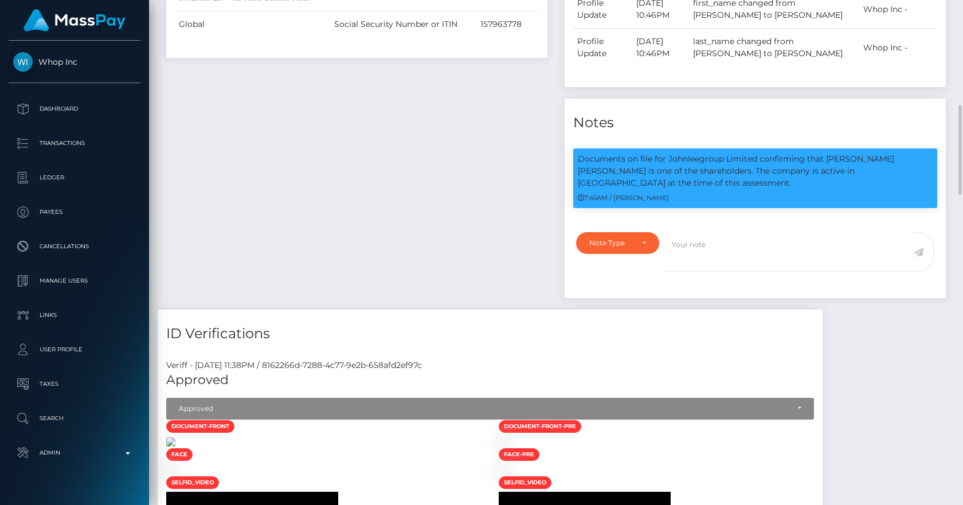
scroll to position [57, 0]
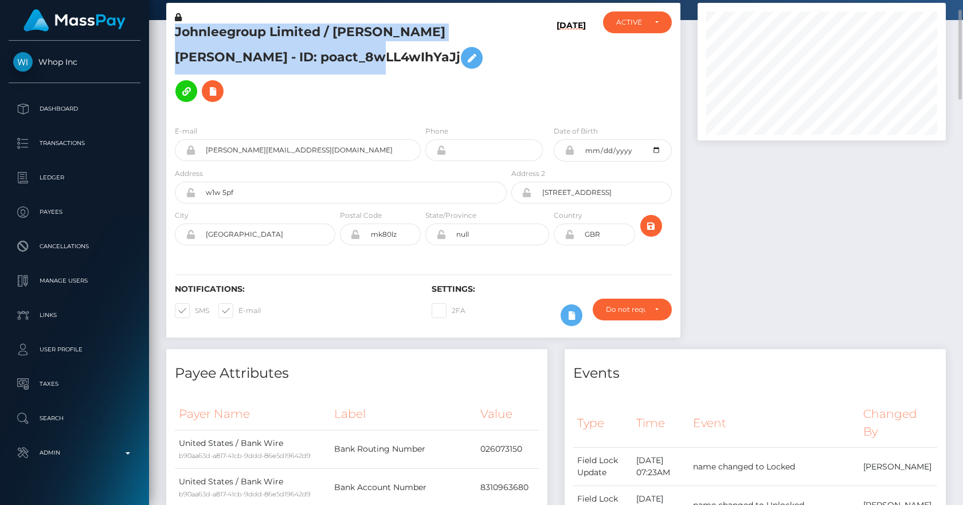
drag, startPoint x: 316, startPoint y: 57, endPoint x: 173, endPoint y: 29, distance: 146.5
click at [173, 29] on div "Johnleegroup Limited / [PERSON_NAME] [PERSON_NAME] - ID: poact_8wLL4wIhYaJj" at bounding box center [337, 63] width 343 height 105
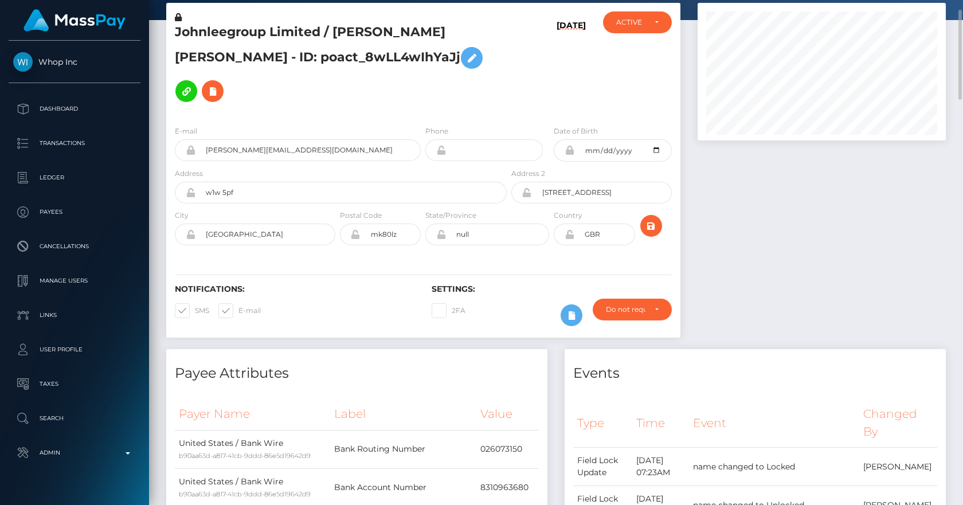
click at [472, 58] on h5 "Johnleegroup Limited / [PERSON_NAME] [PERSON_NAME] - ID: poact_8wLL4wIhYaJj" at bounding box center [338, 65] width 326 height 84
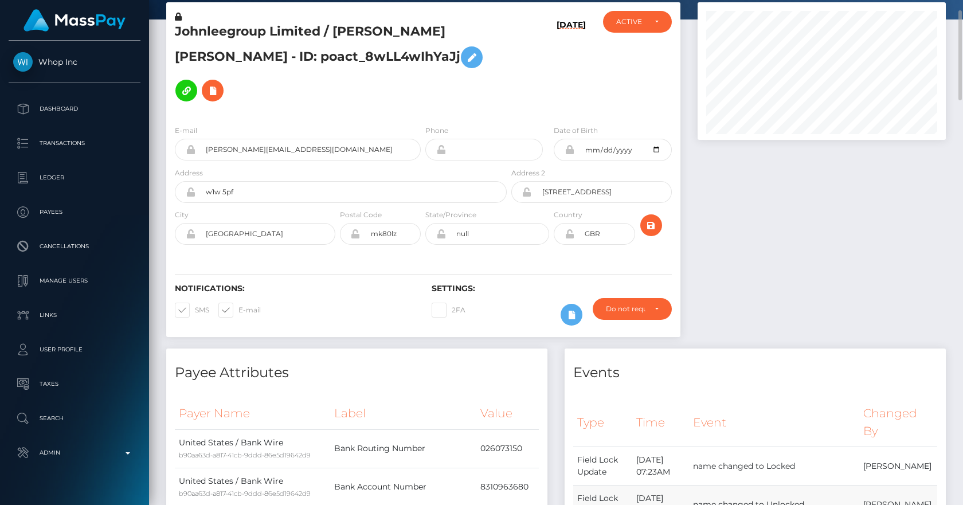
scroll to position [0, 0]
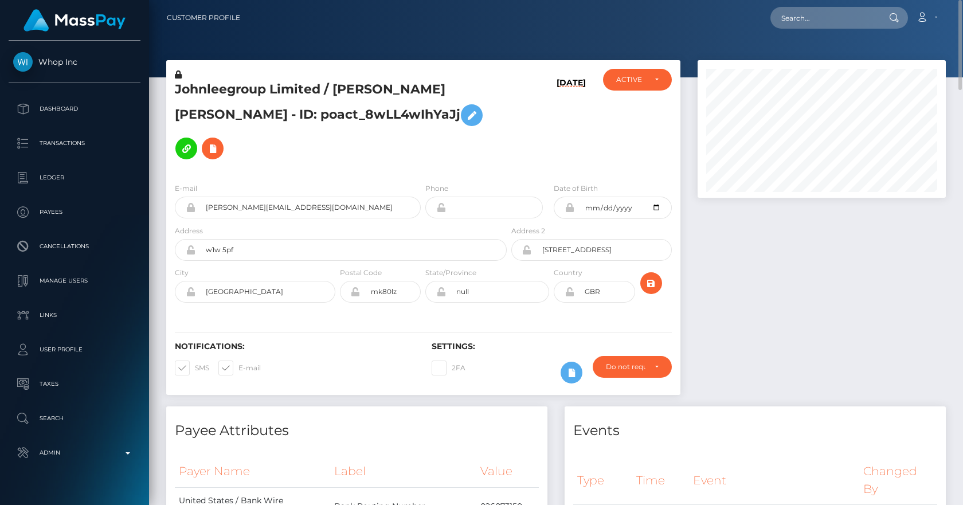
click div "[DATE]"
